Goal: Information Seeking & Learning: Find specific fact

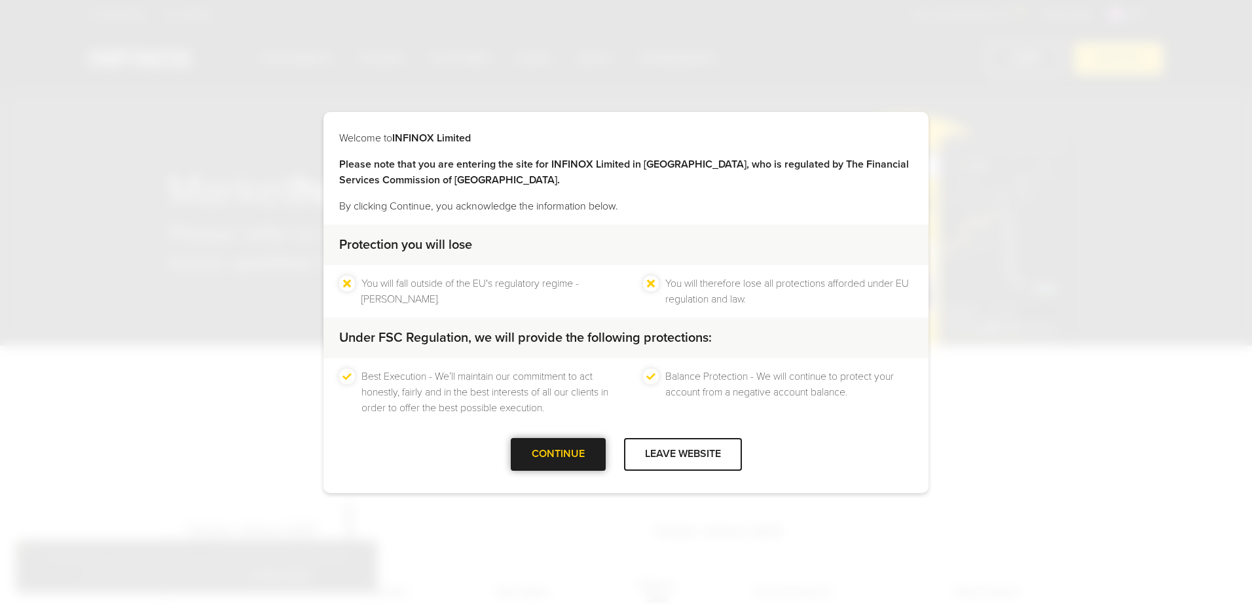
click at [558, 455] on div at bounding box center [558, 455] width 0 height 0
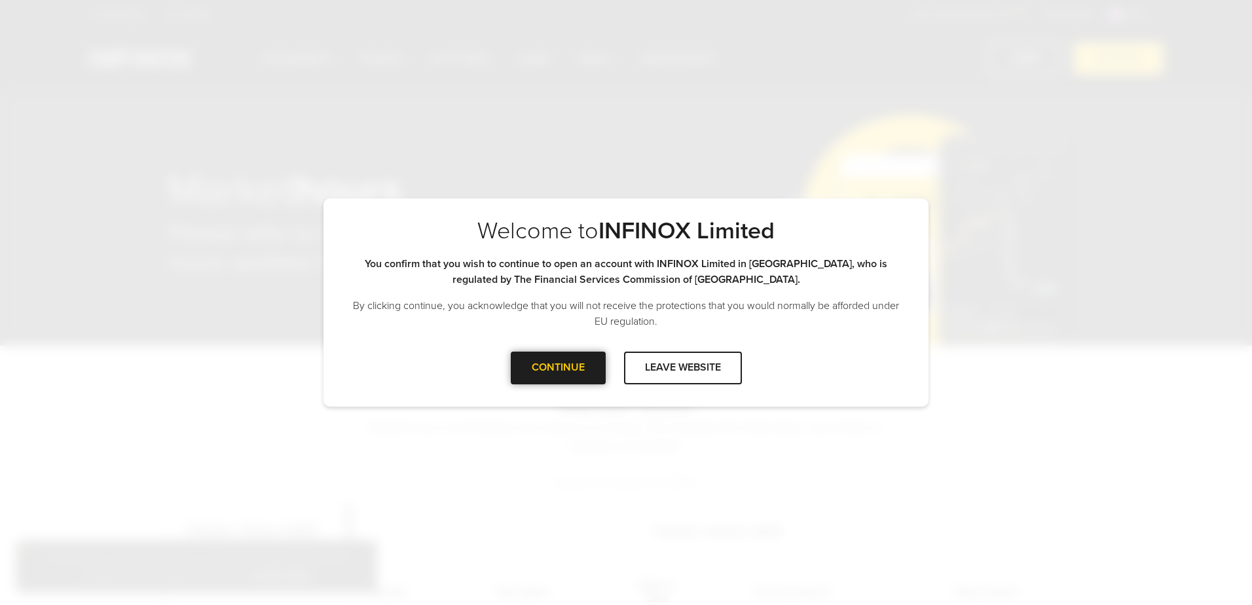
click at [542, 354] on div "CONTINUE" at bounding box center [558, 368] width 95 height 32
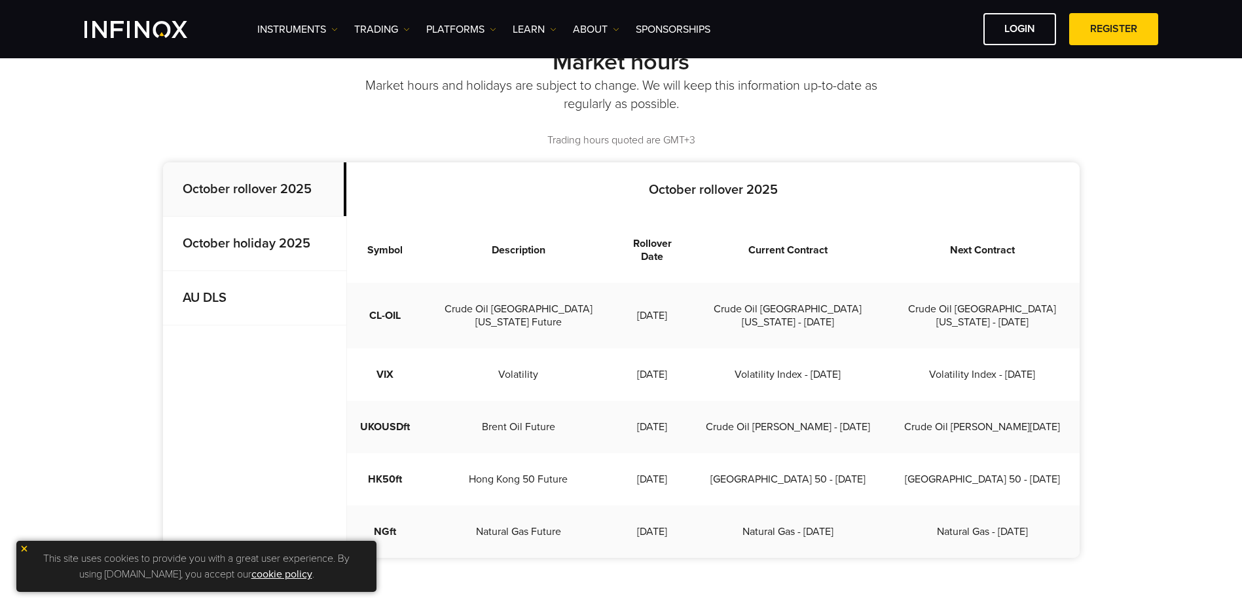
scroll to position [327, 0]
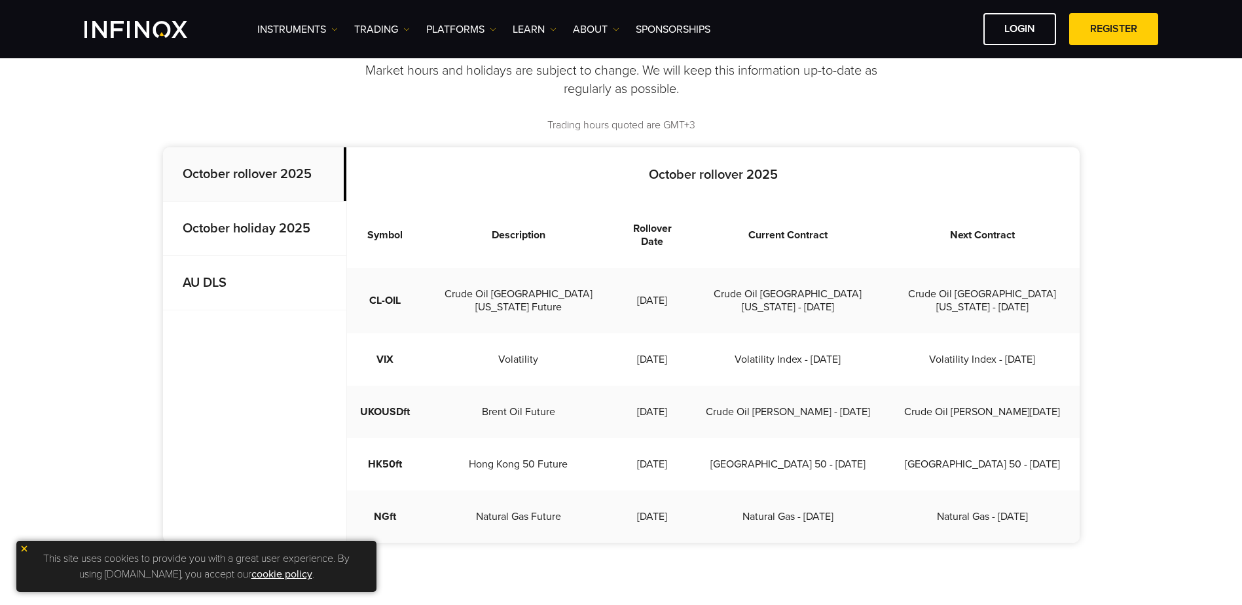
click at [198, 286] on strong "AU DLS" at bounding box center [205, 283] width 44 height 16
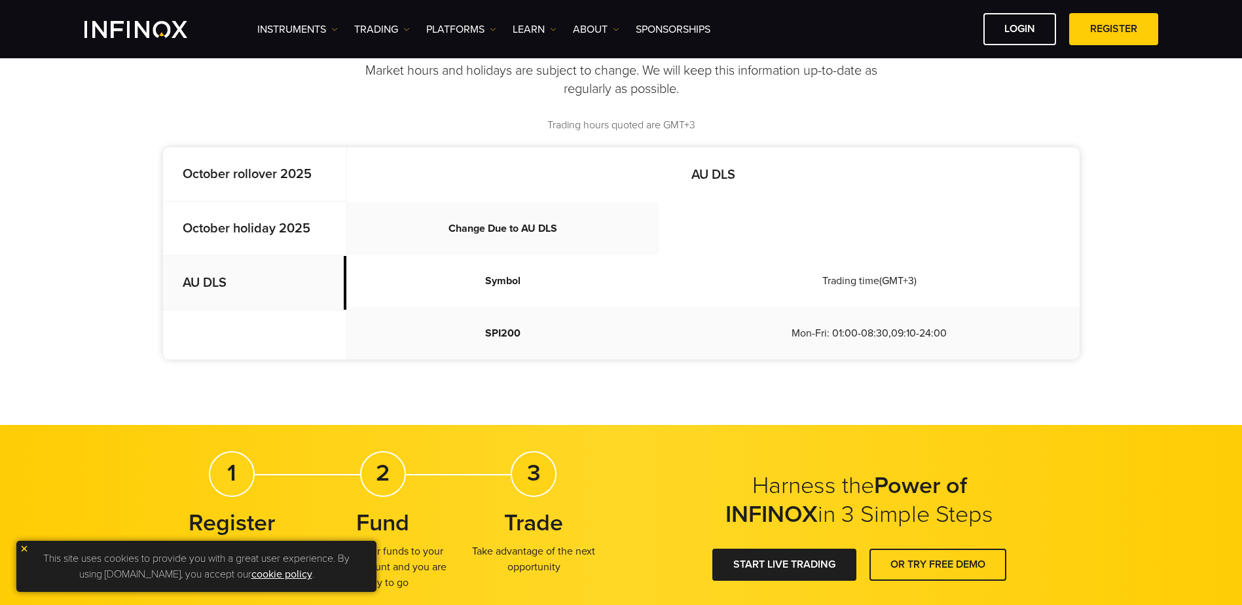
scroll to position [0, 0]
click at [193, 231] on strong "October holiday 2025" at bounding box center [247, 229] width 128 height 16
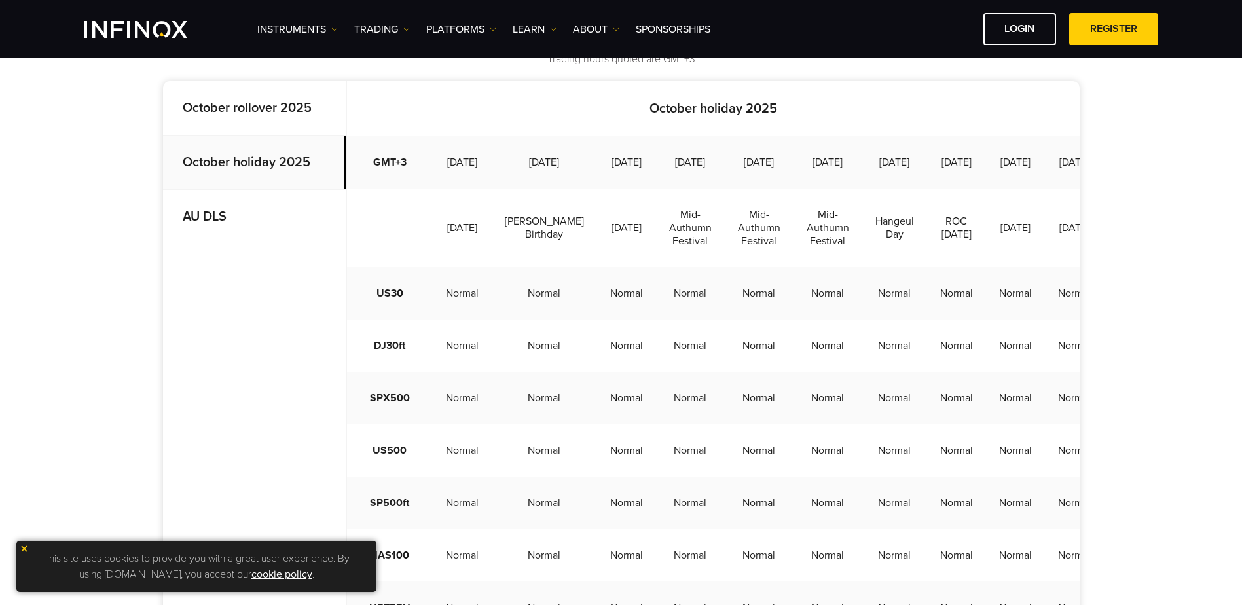
scroll to position [393, 0]
click at [209, 218] on strong "AU DLS" at bounding box center [205, 218] width 44 height 16
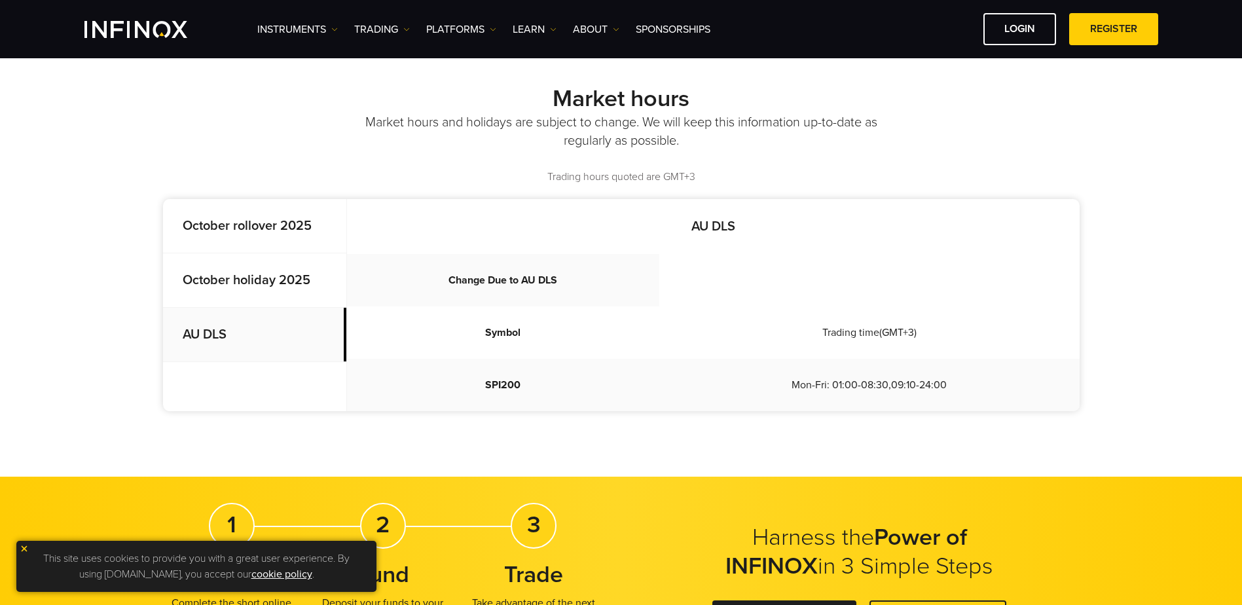
scroll to position [262, 0]
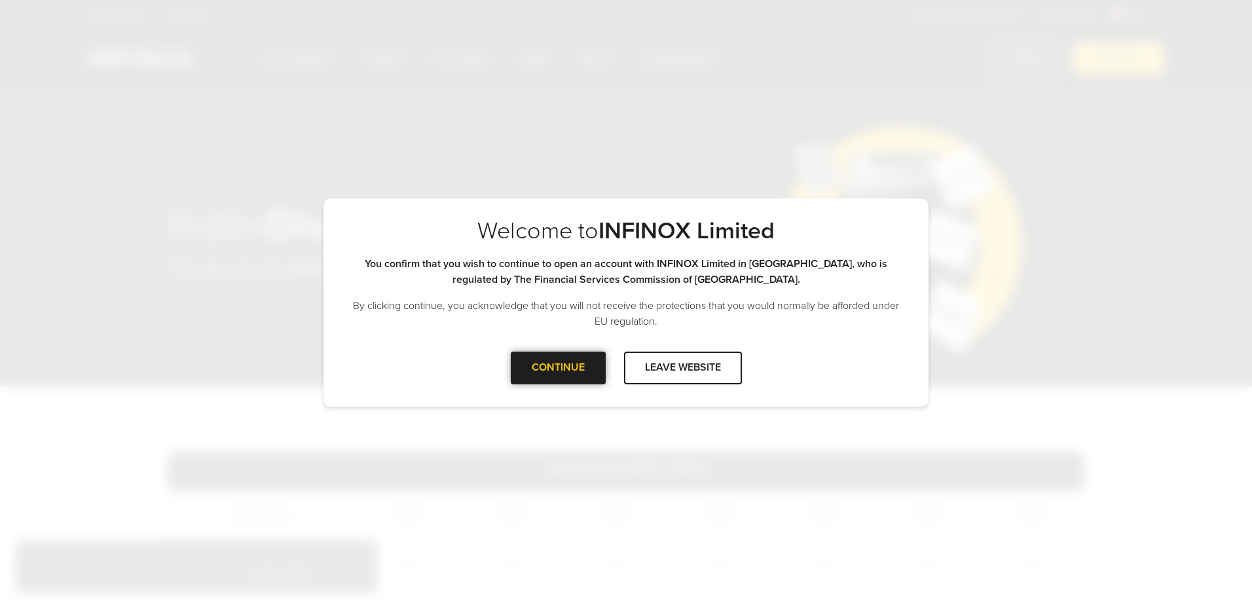
click at [558, 368] on div at bounding box center [558, 368] width 0 height 0
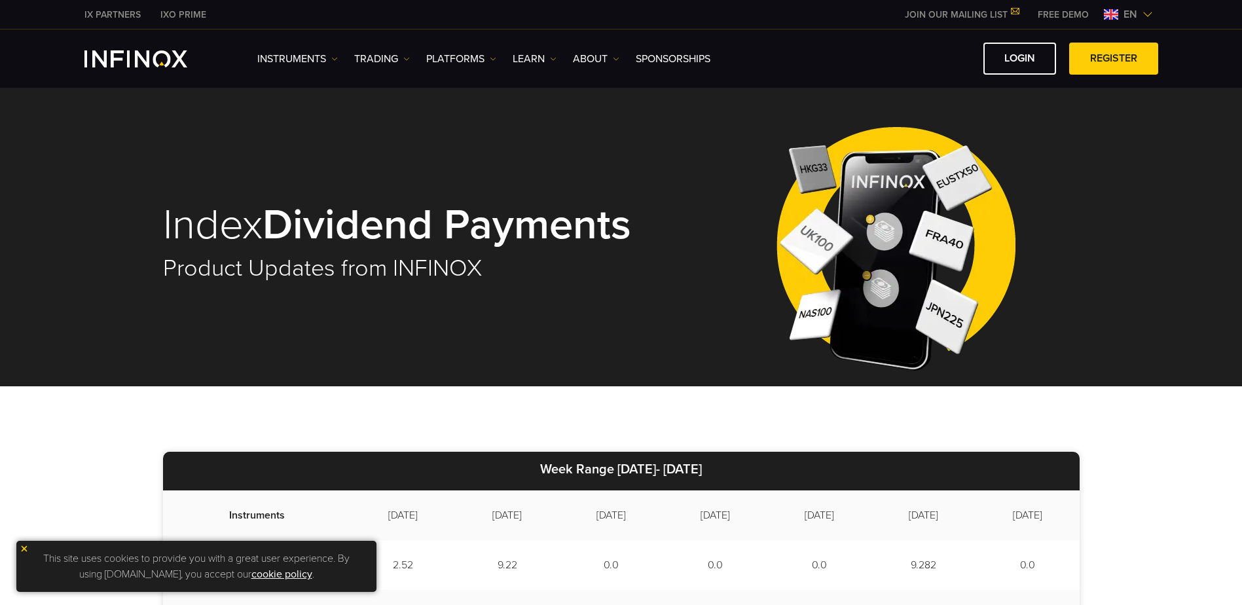
click at [22, 548] on img at bounding box center [24, 548] width 9 height 9
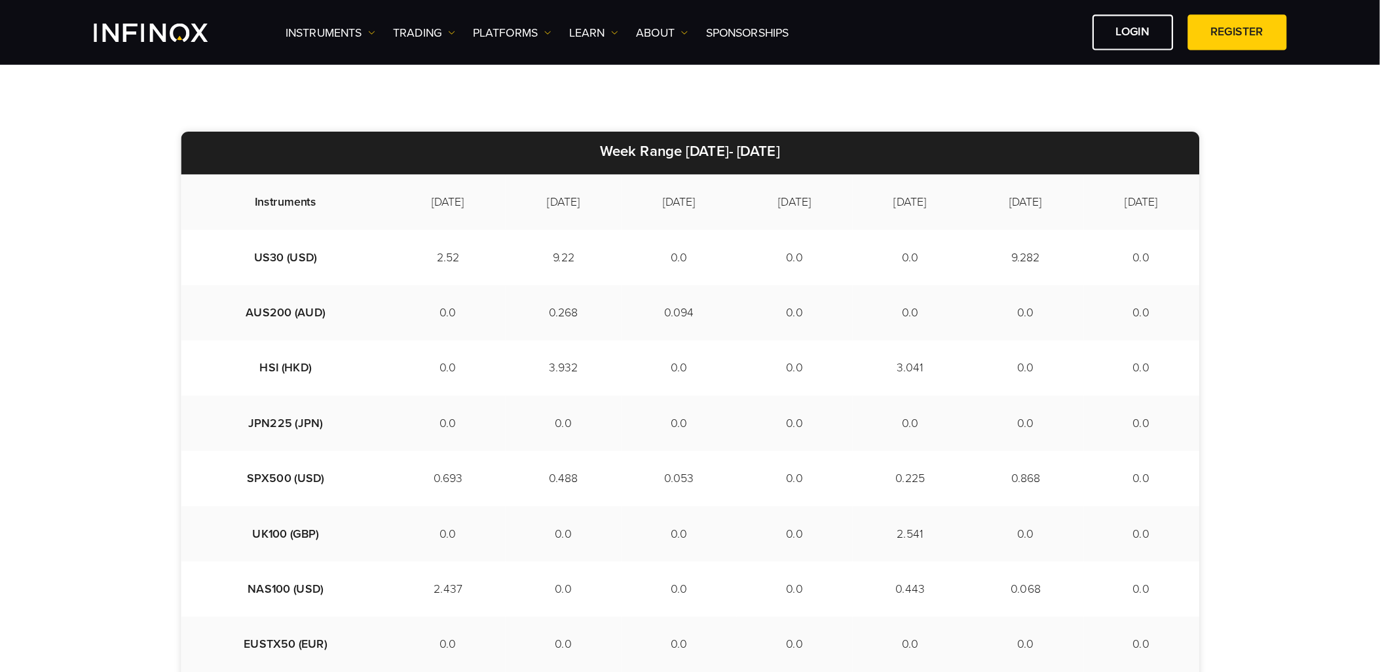
scroll to position [327, 0]
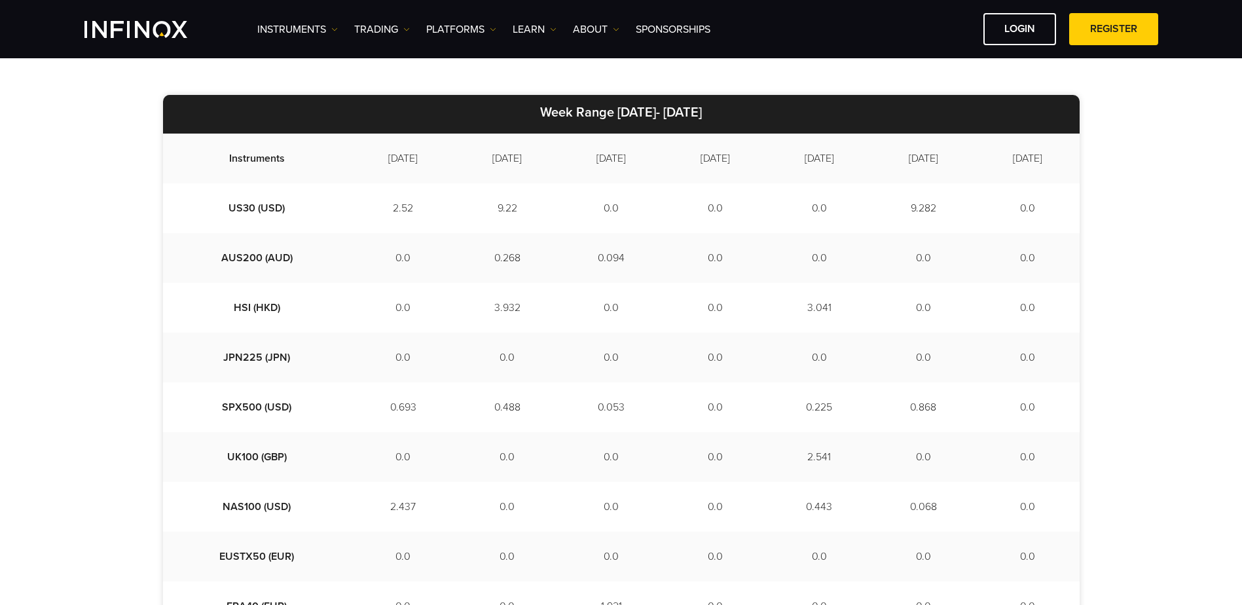
click at [520, 424] on td "0.488" at bounding box center [507, 407] width 104 height 50
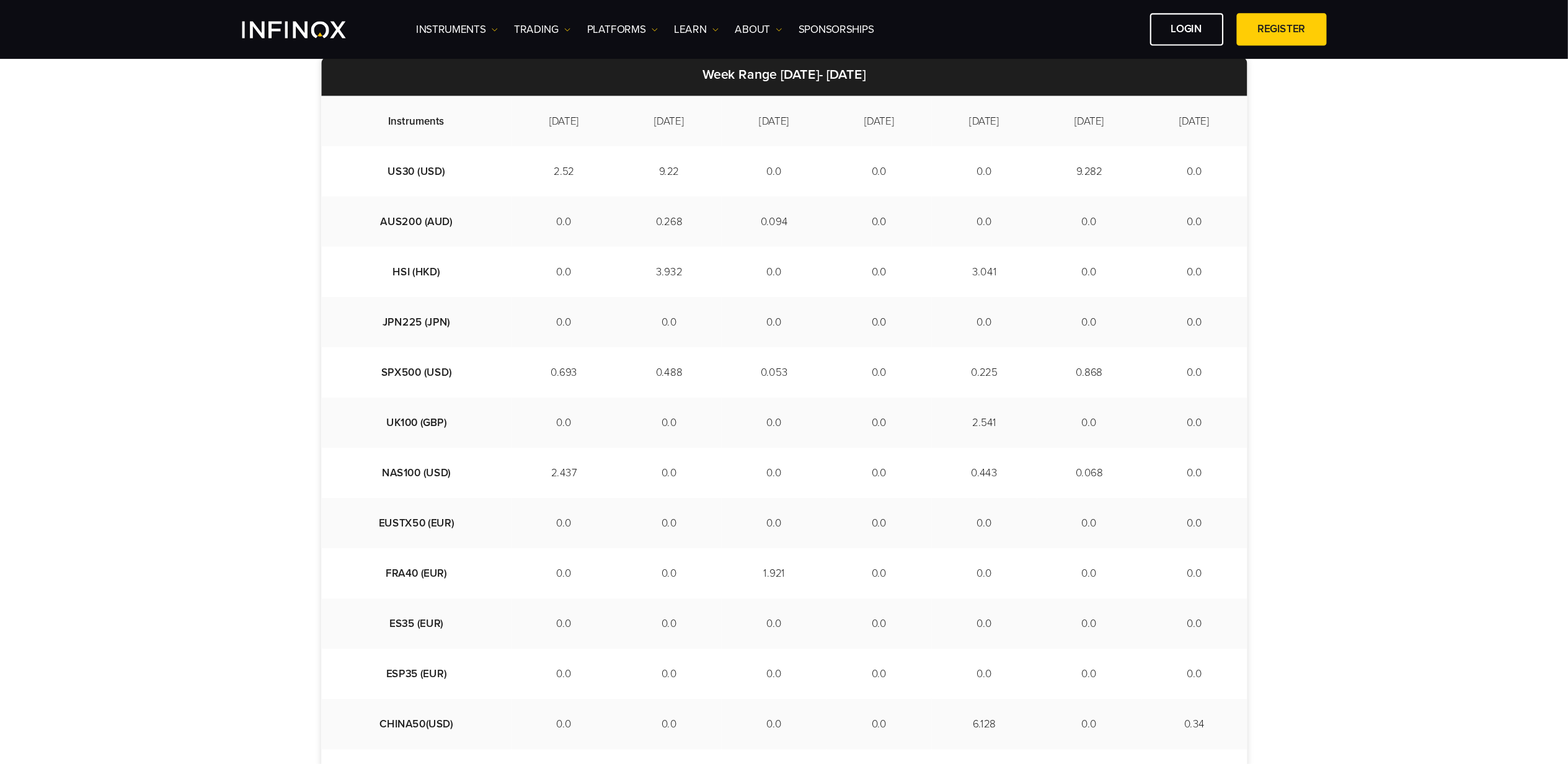
scroll to position [346, 0]
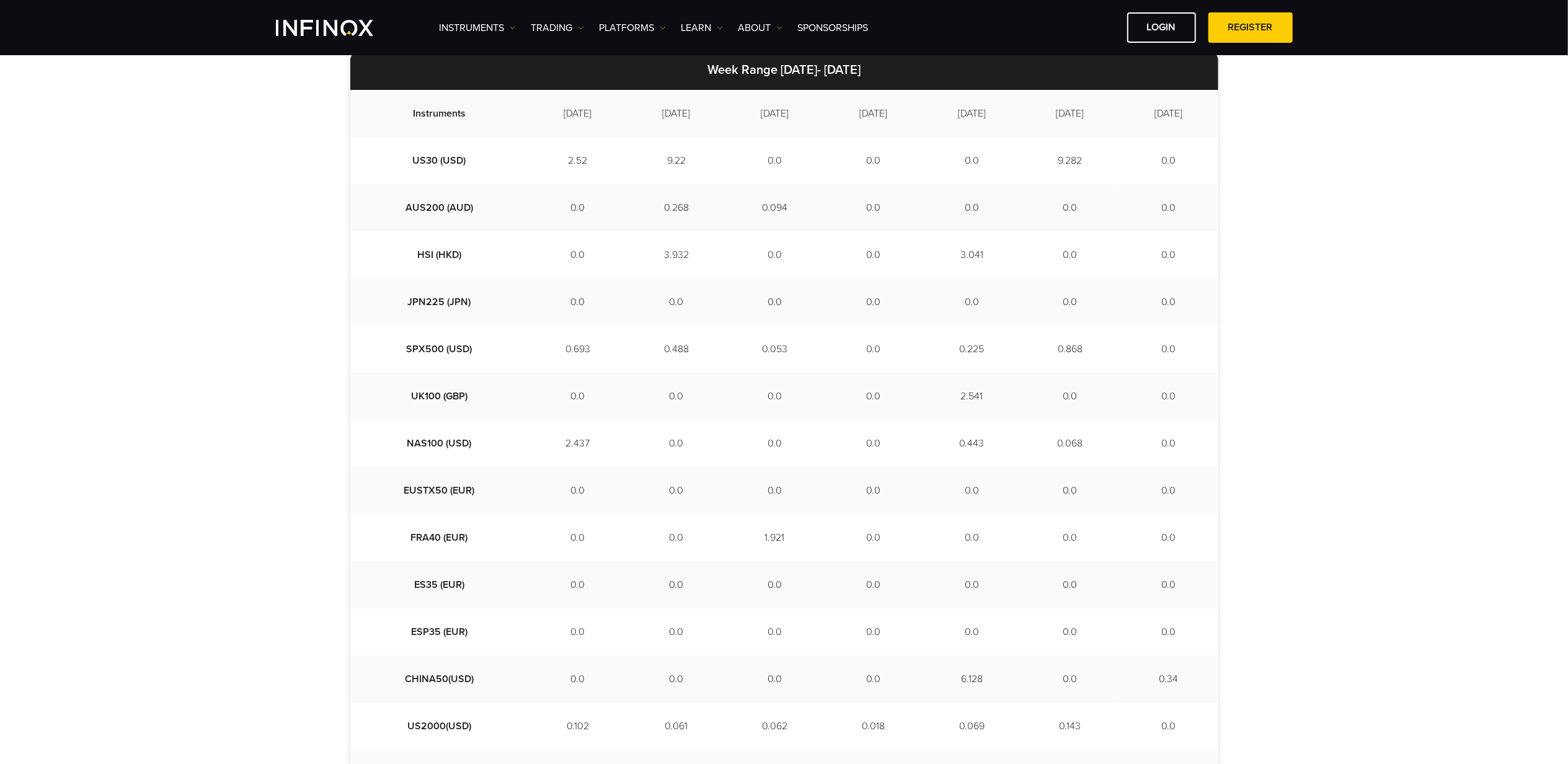
click at [1176, 326] on div "Week Range [DATE]- [DATE] Instruments [DATE] [DATE] [DATE] [DATE] [DATE] [DATE]…" at bounding box center [784, 437] width 1568 height 893
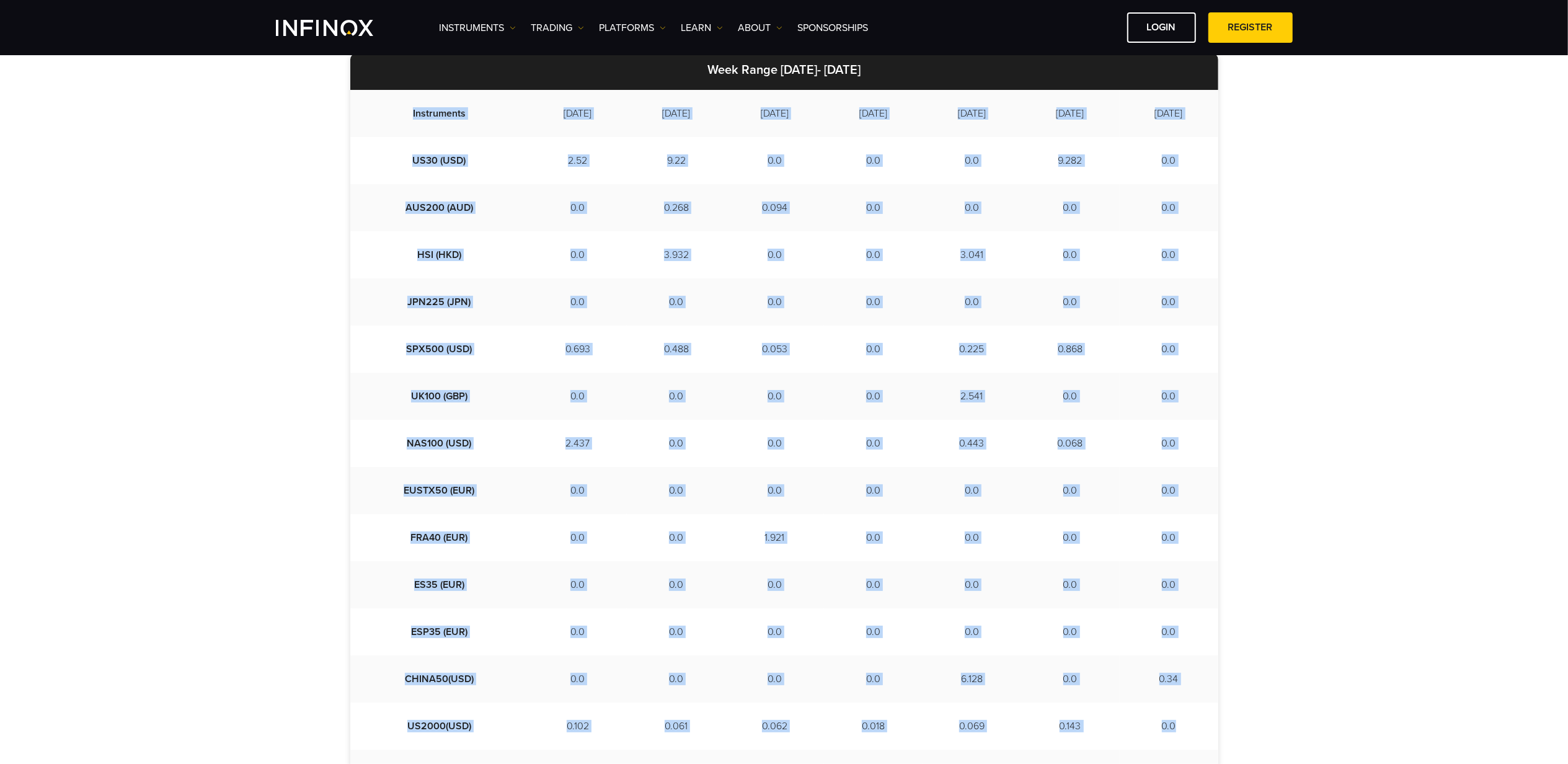
drag, startPoint x: 384, startPoint y: 110, endPoint x: 1176, endPoint y: 715, distance: 996.6
click at [1176, 573] on tbody "Instruments [DATE] [DATE] [DATE] [DATE] [DATE] [DATE] [DATE] US30 (USD) 2.52 9.…" at bounding box center [784, 443] width 868 height 707
copy tbody "Instruments [DATE] [DATE] [DATE] [DATE] [DATE] [DATE] [DATE] US30 (USD) 2.52 9.…"
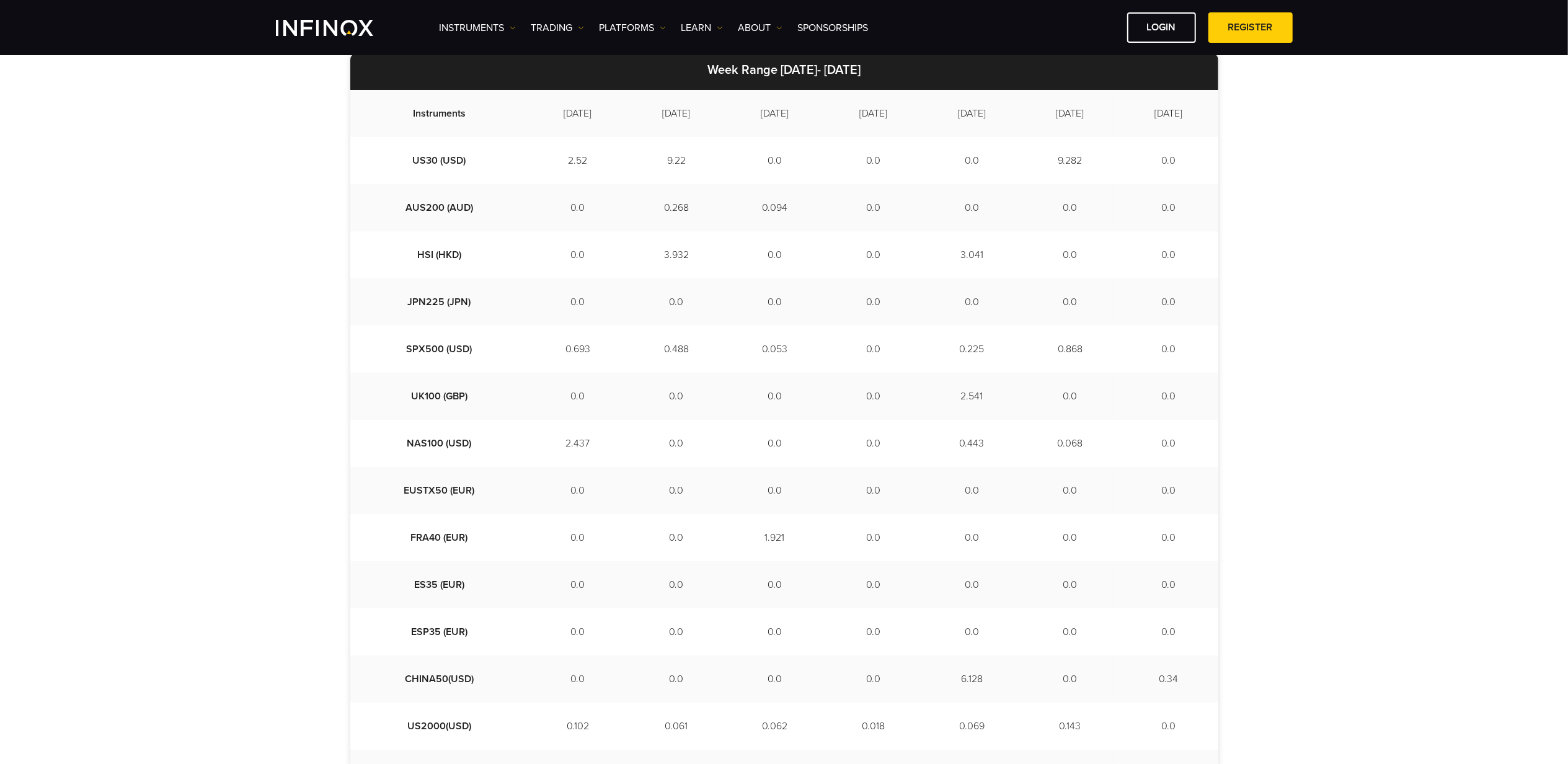
drag, startPoint x: 203, startPoint y: 263, endPoint x: 194, endPoint y: 261, distance: 9.2
click at [203, 263] on div "Week Range [DATE]- [DATE] Instruments [DATE] [DATE] [DATE] [DATE] [DATE] [DATE]…" at bounding box center [784, 437] width 1568 height 893
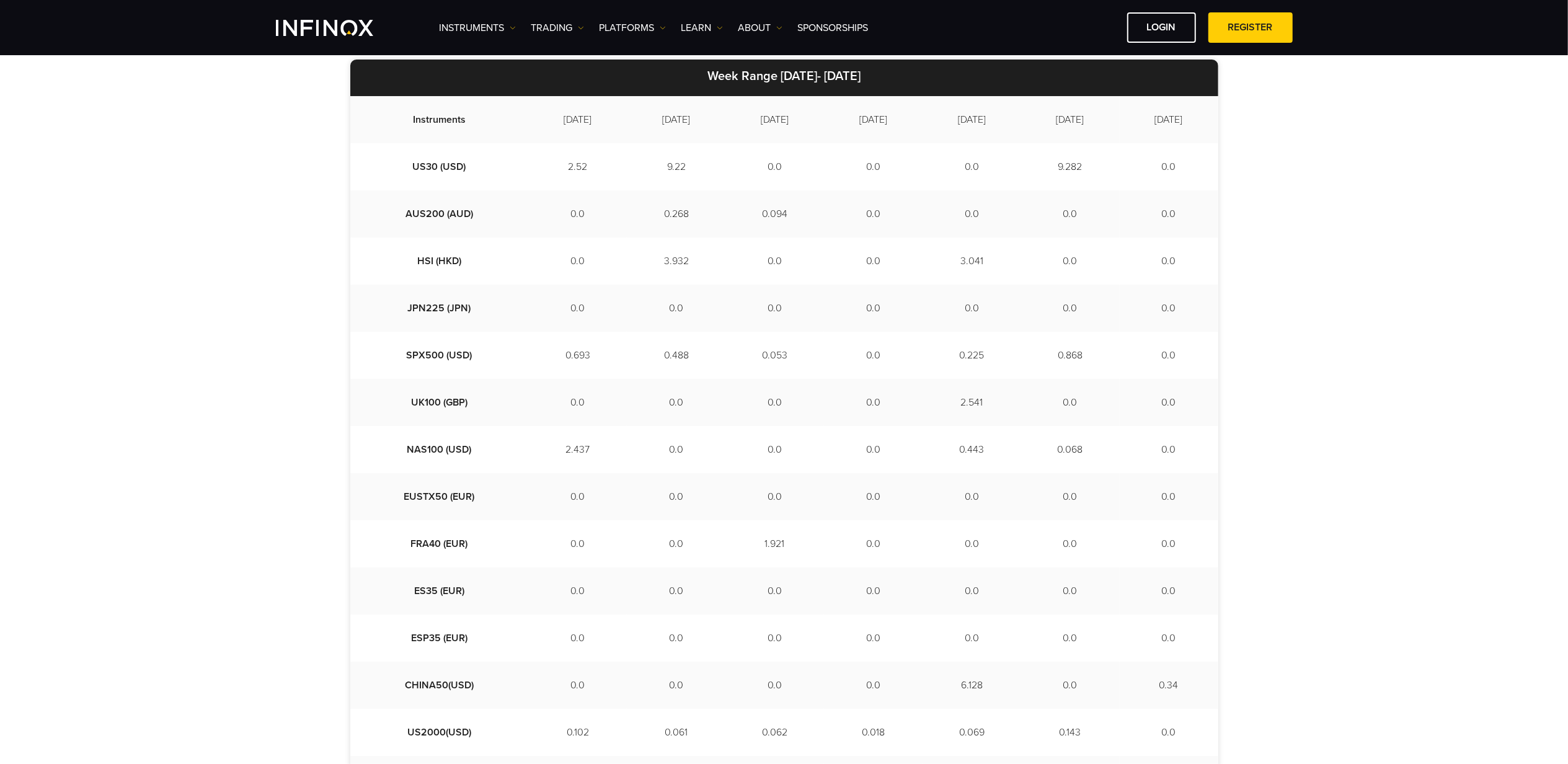
scroll to position [346, 0]
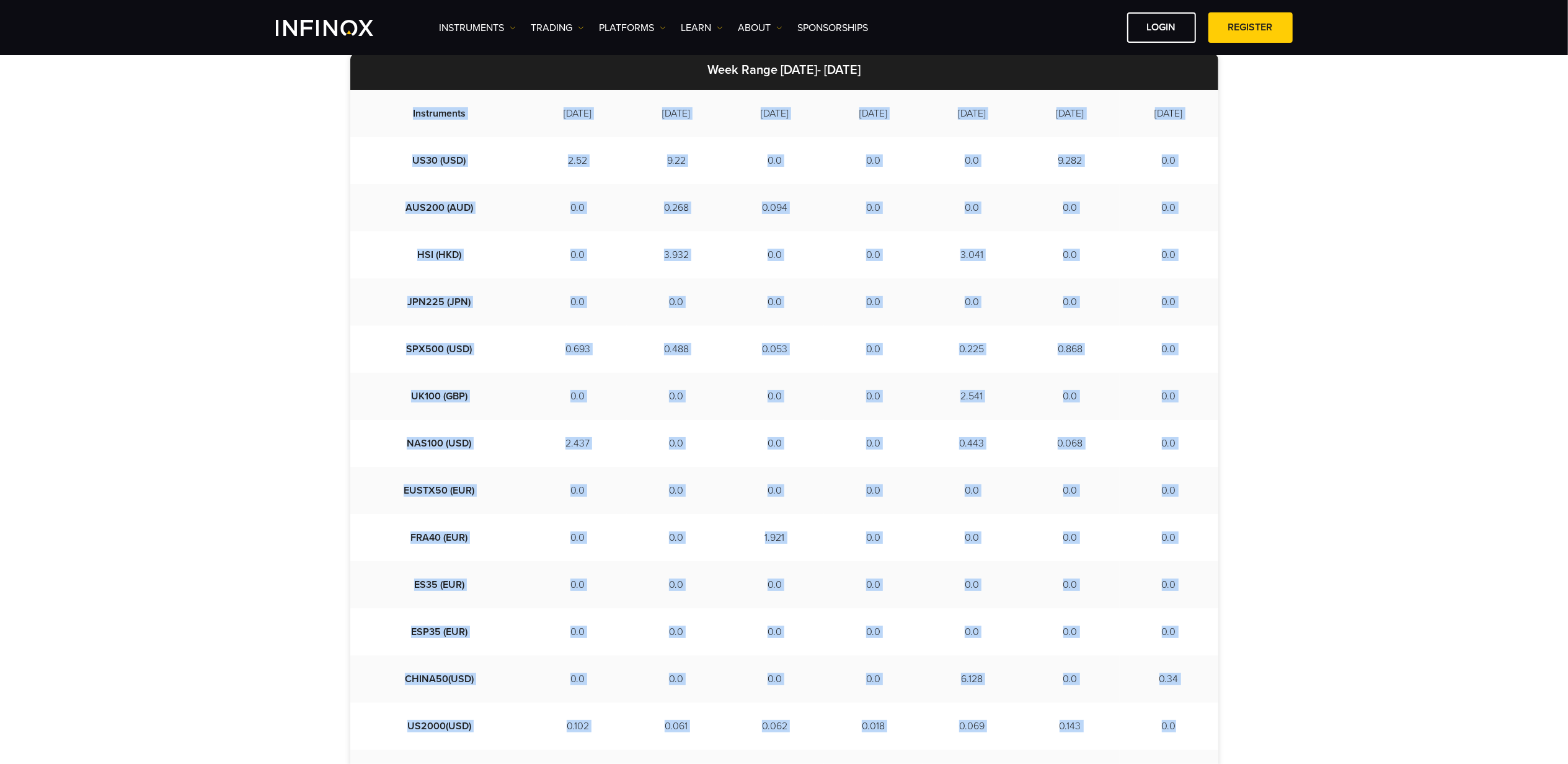
drag, startPoint x: 363, startPoint y: 112, endPoint x: 1213, endPoint y: 720, distance: 1045.1
click at [1213, 720] on tbody "Instruments [DATE] [DATE] [DATE] [DATE] [DATE] [DATE] [DATE] US30 (USD) 2.52 9.…" at bounding box center [784, 443] width 868 height 707
copy tbody "Instruments [DATE] [DATE] [DATE] [DATE] [DATE] [DATE] [DATE] US30 (USD) 2.52 9.…"
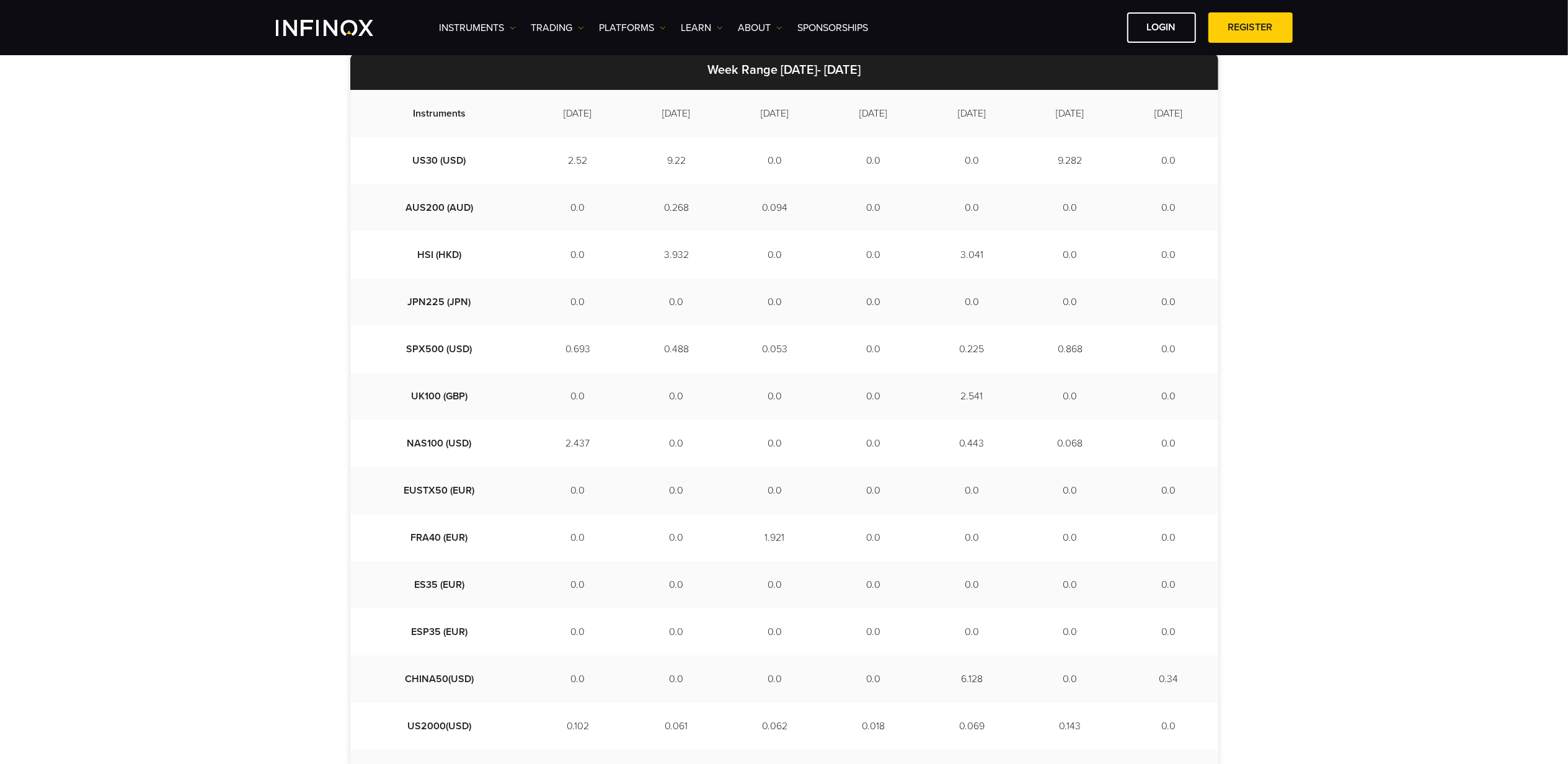
click at [1269, 333] on div "Week Range [DATE]- [DATE] Instruments [DATE] [DATE] [DATE] [DATE] [DATE] [DATE]…" at bounding box center [784, 437] width 1568 height 893
click at [367, 113] on td "Instruments" at bounding box center [439, 114] width 179 height 47
